Goal: Task Accomplishment & Management: Manage account settings

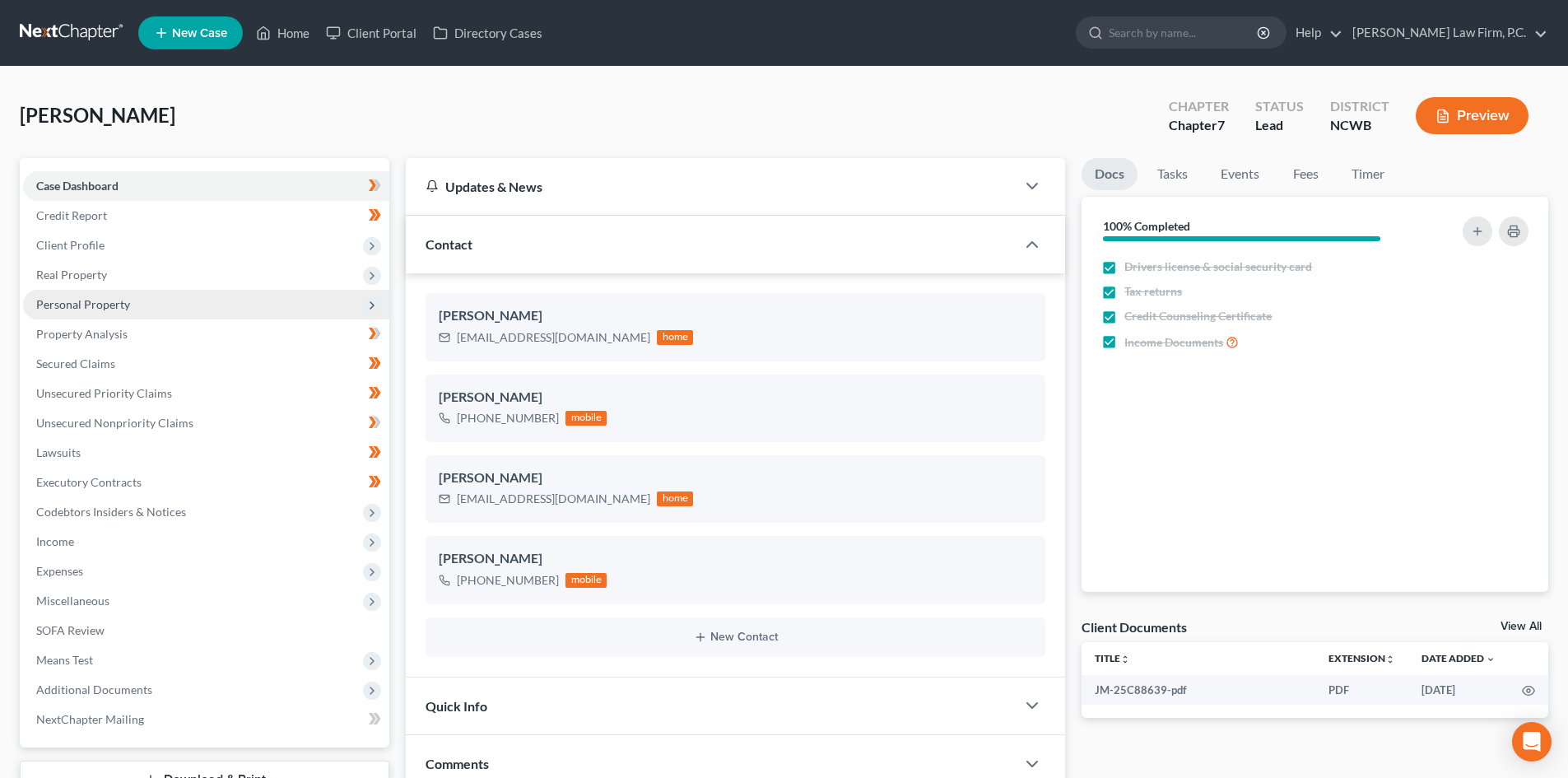
click at [125, 290] on span "Personal Property" at bounding box center [206, 305] width 367 height 30
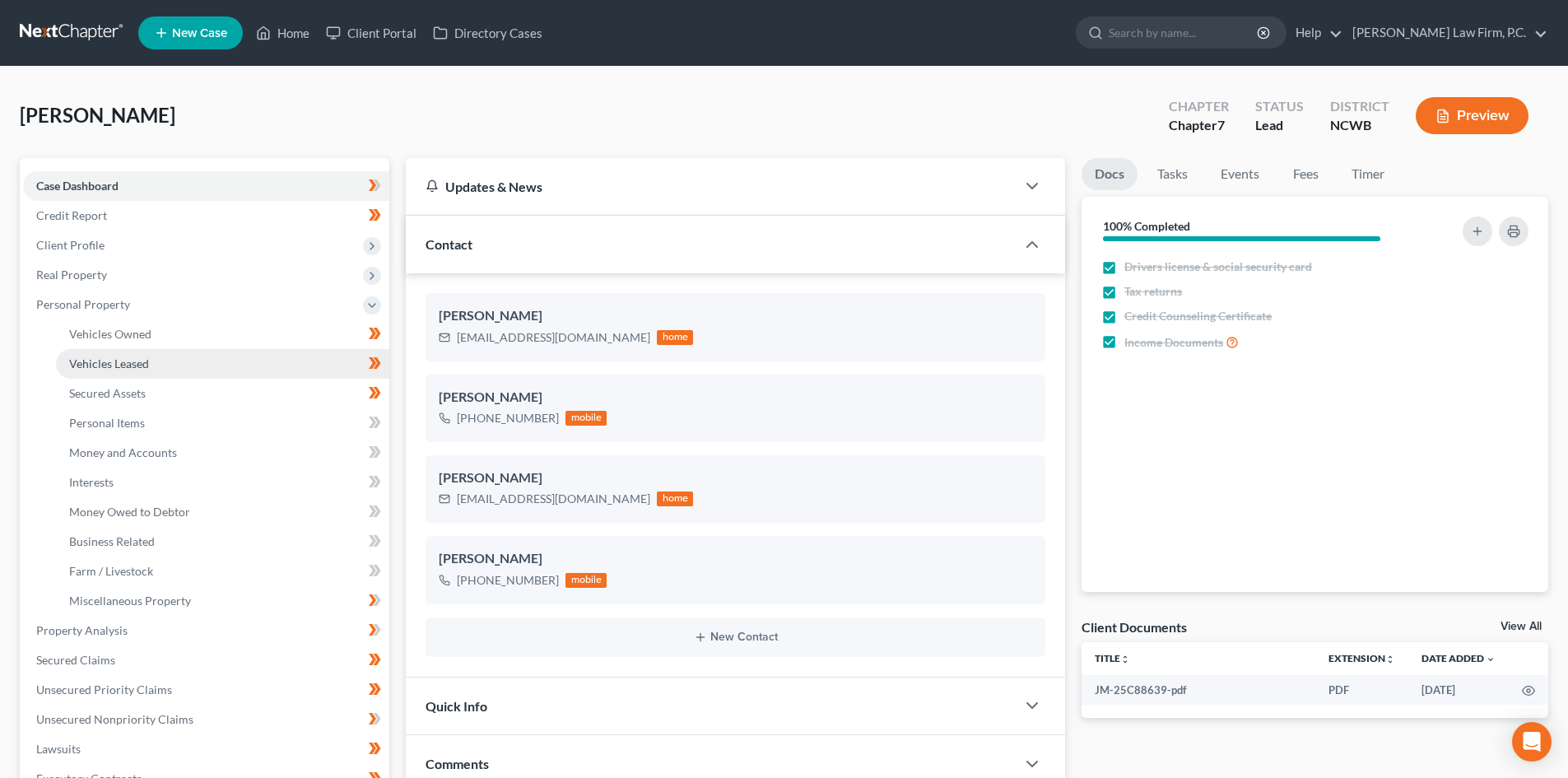
click at [112, 376] on link "Vehicles Leased" at bounding box center [223, 364] width 334 height 30
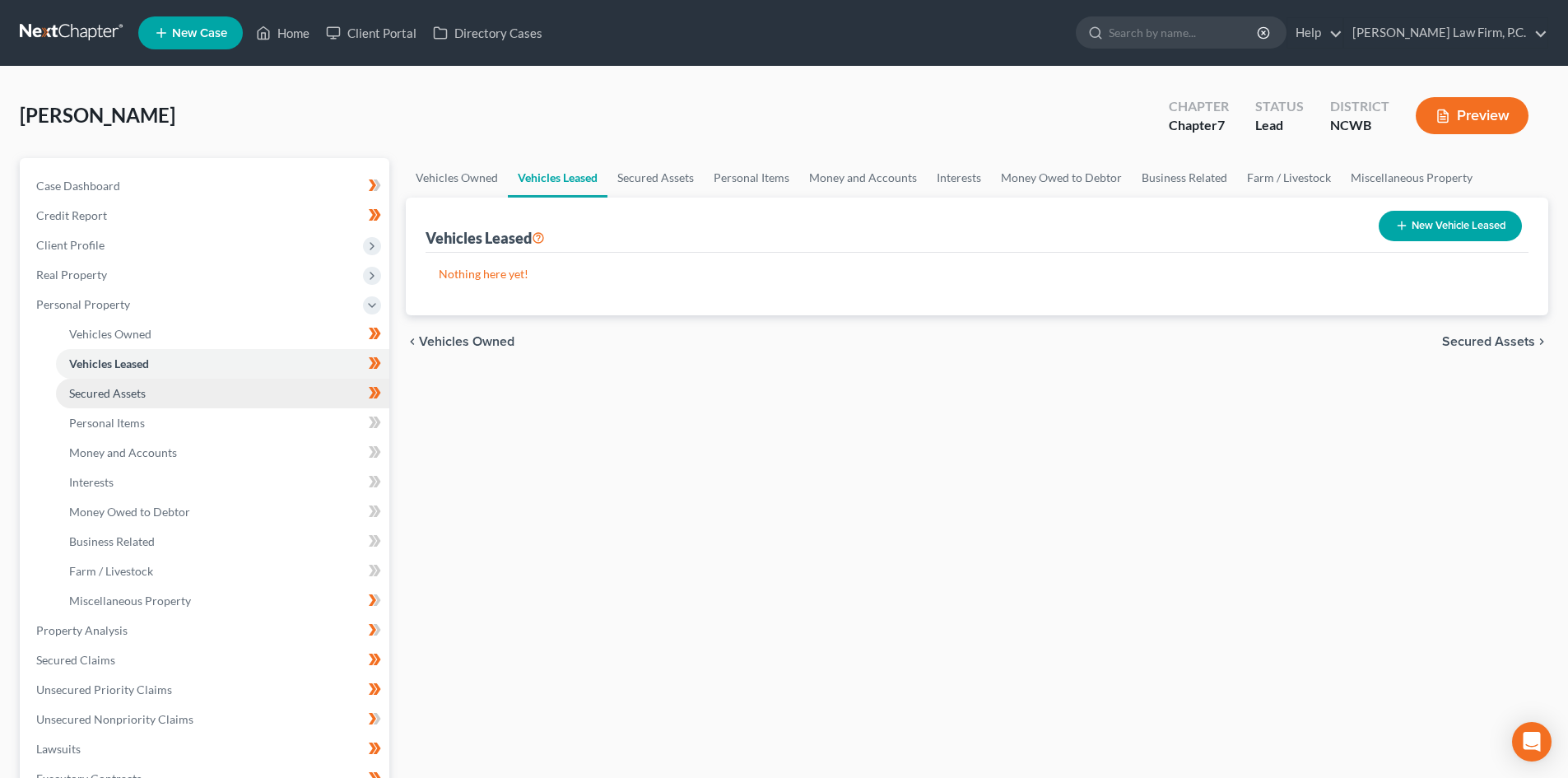
click at [116, 388] on span "Secured Assets" at bounding box center [107, 392] width 77 height 14
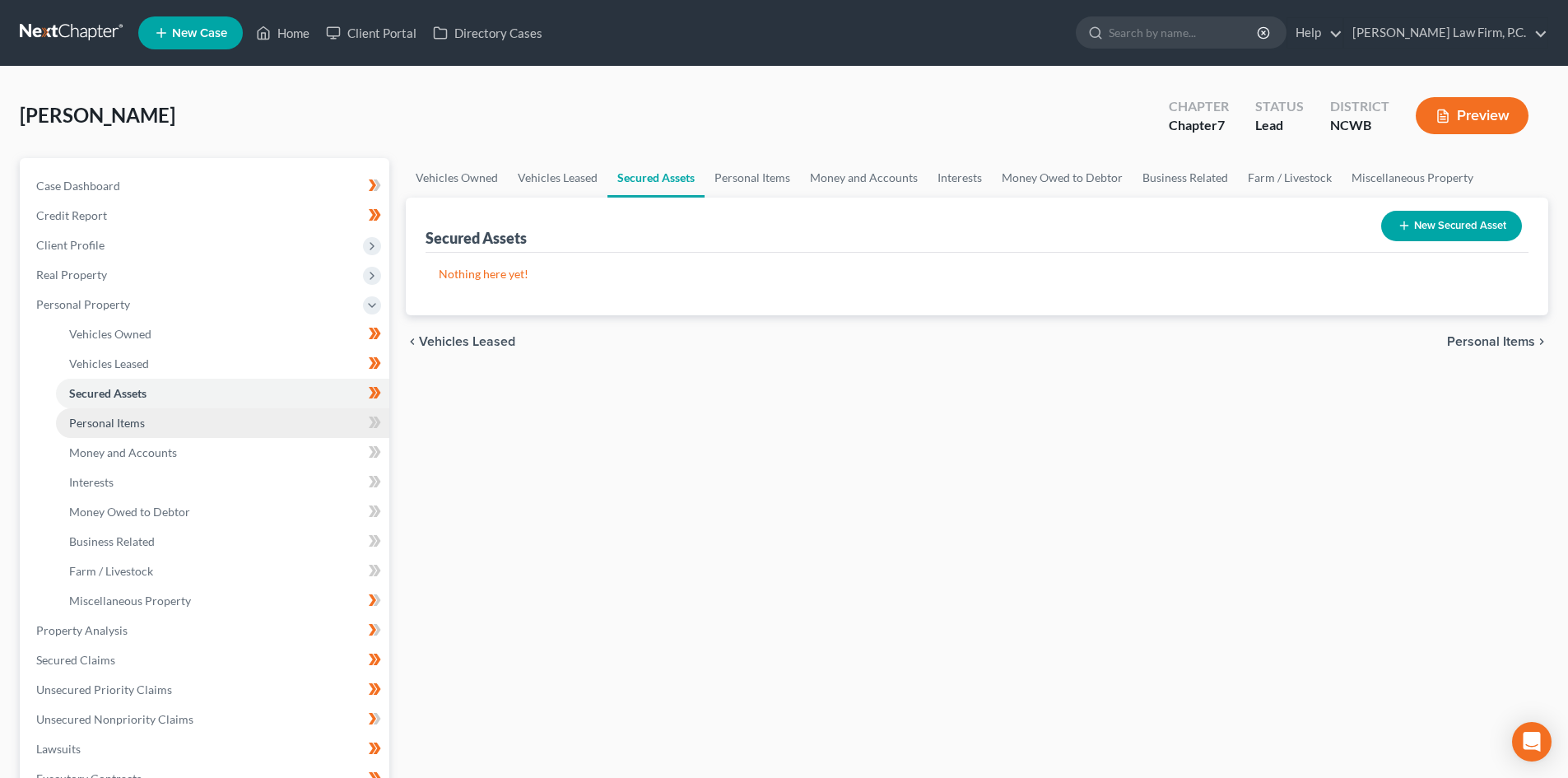
click at [130, 426] on span "Personal Items" at bounding box center [107, 422] width 76 height 14
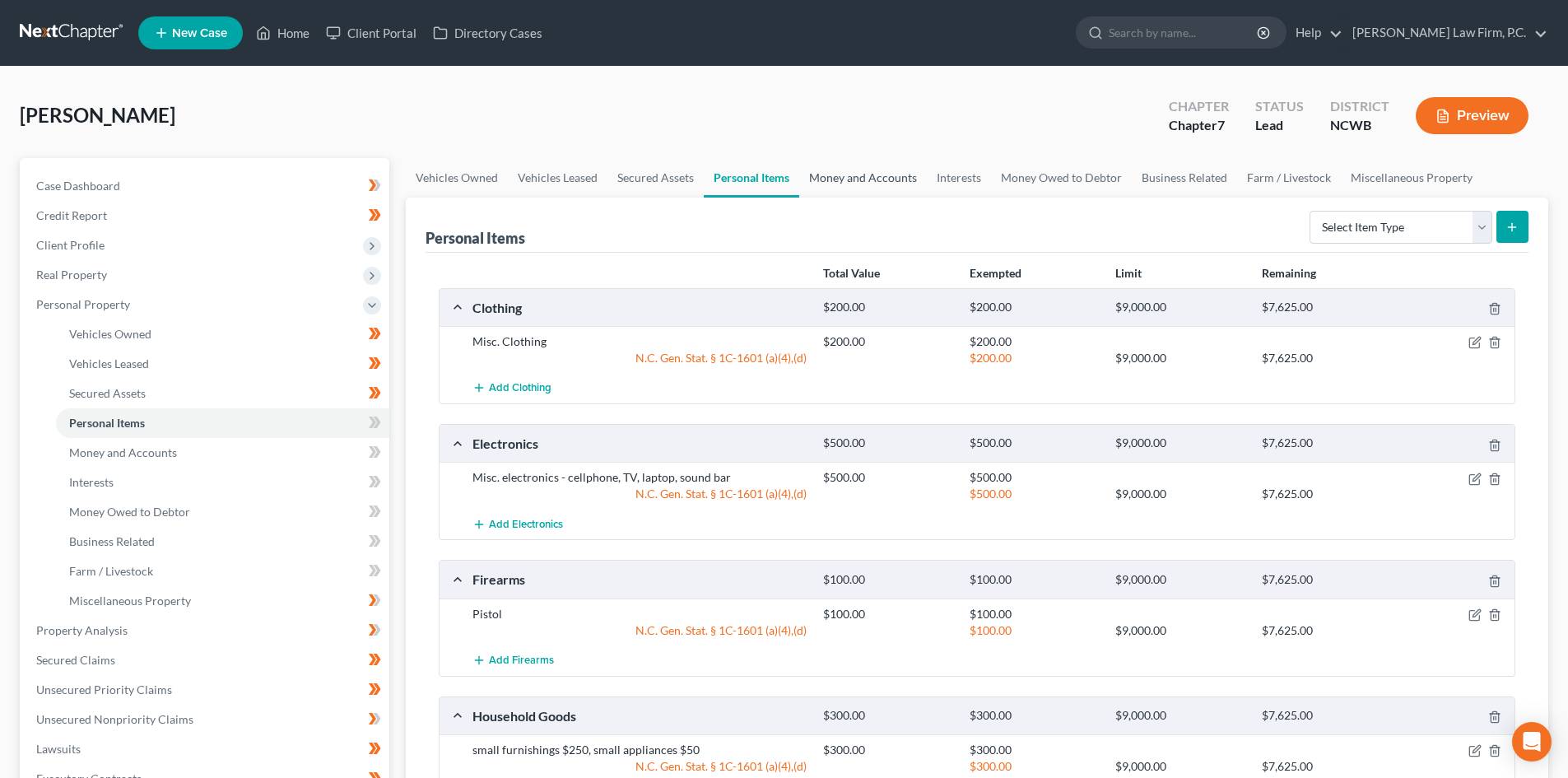
click at [893, 183] on link "Money and Accounts" at bounding box center [863, 178] width 127 height 40
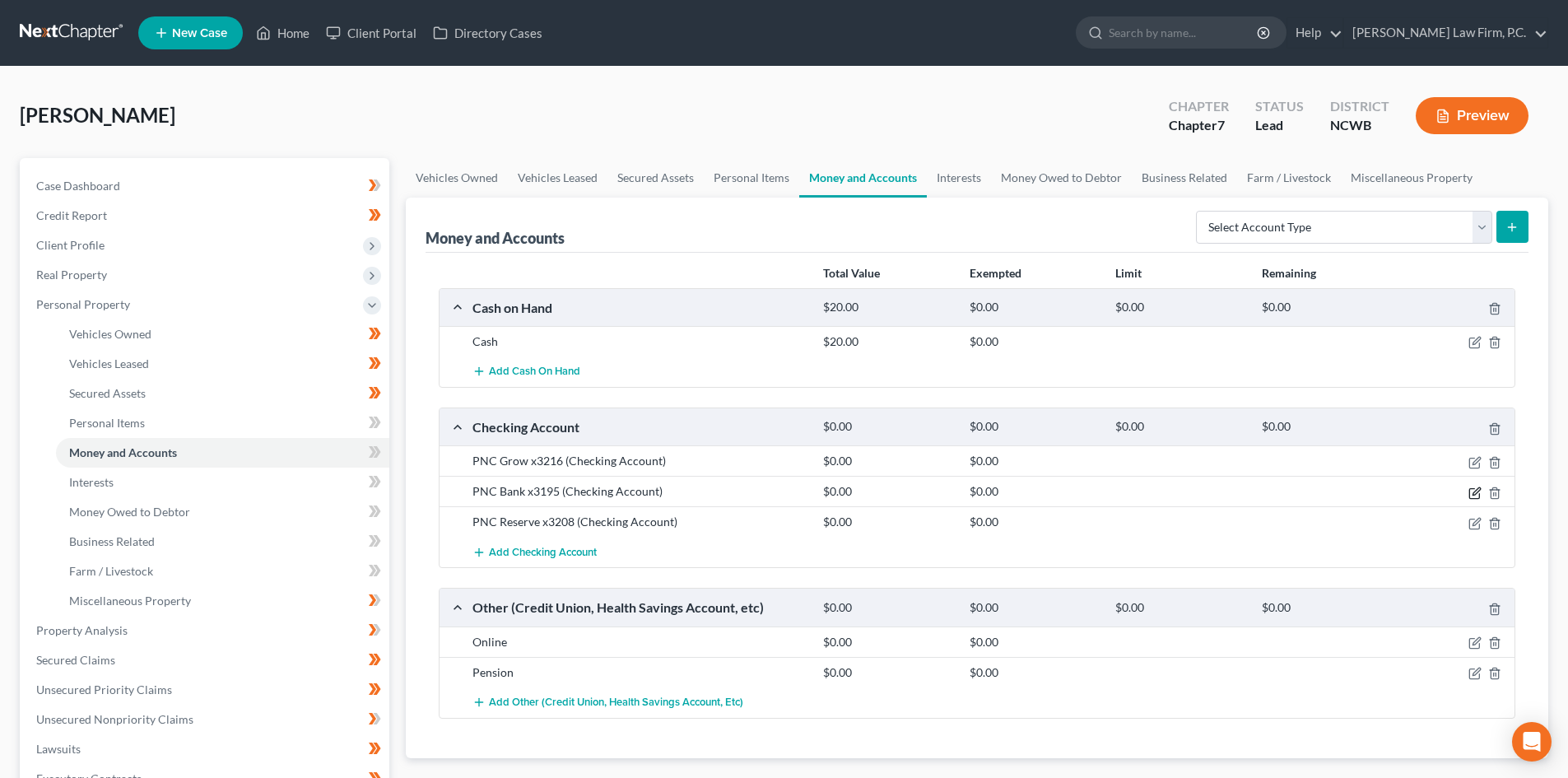
click at [1474, 486] on icon "button" at bounding box center [1475, 493] width 13 height 13
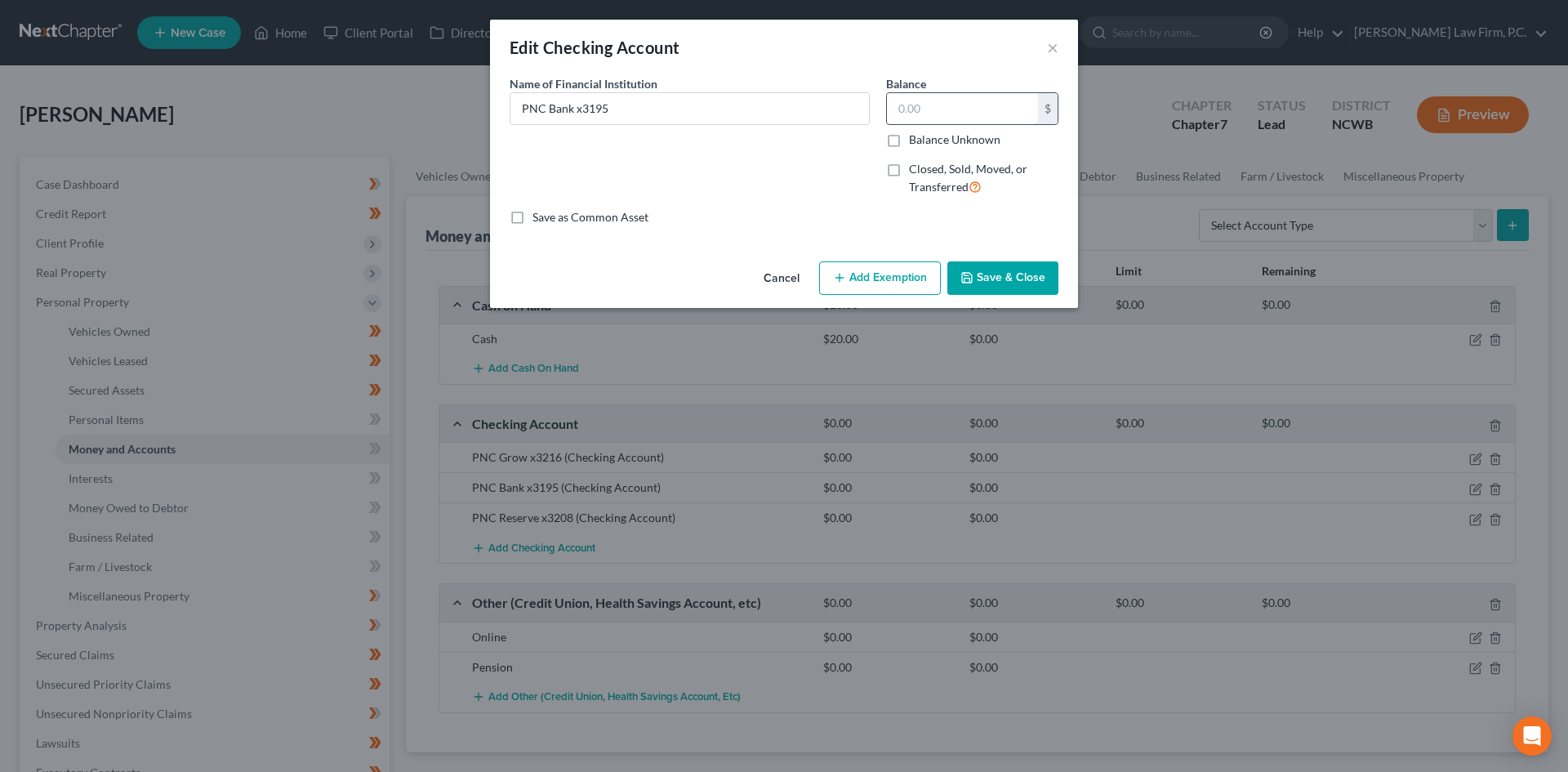
click at [992, 113] on input "text" at bounding box center [962, 109] width 151 height 31
click at [952, 101] on input "742" at bounding box center [962, 109] width 151 height 31
type input "745.84"
click at [979, 281] on button "Save & Close" at bounding box center [1003, 279] width 111 height 34
